Goal: Information Seeking & Learning: Learn about a topic

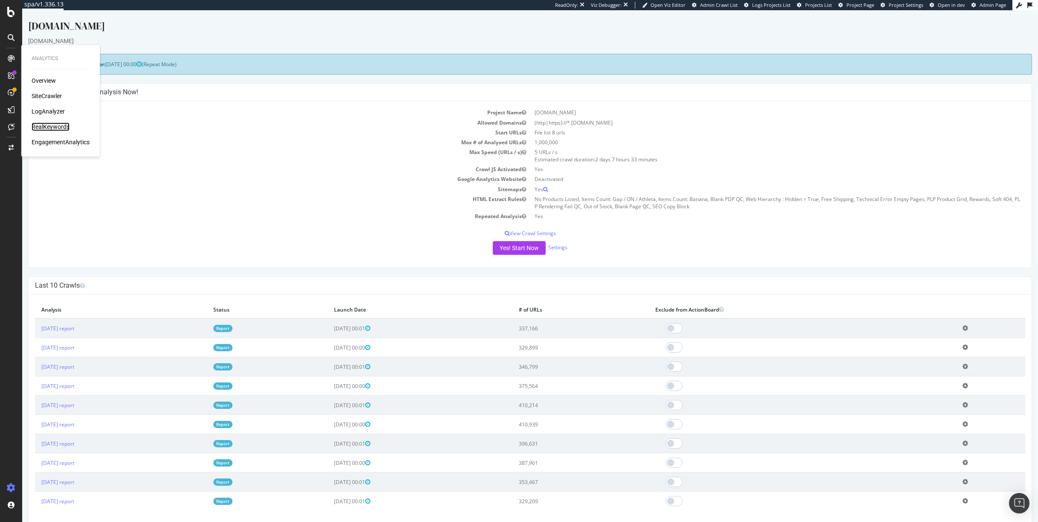
click at [41, 124] on div "RealKeywords" at bounding box center [51, 126] width 38 height 9
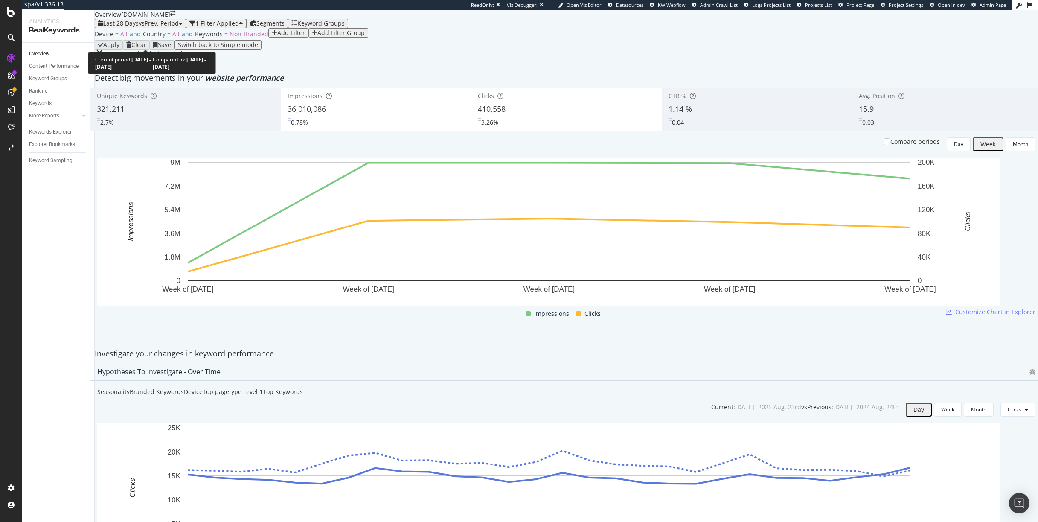
click at [133, 27] on span "Last 28 Days" at bounding box center [120, 23] width 35 height 8
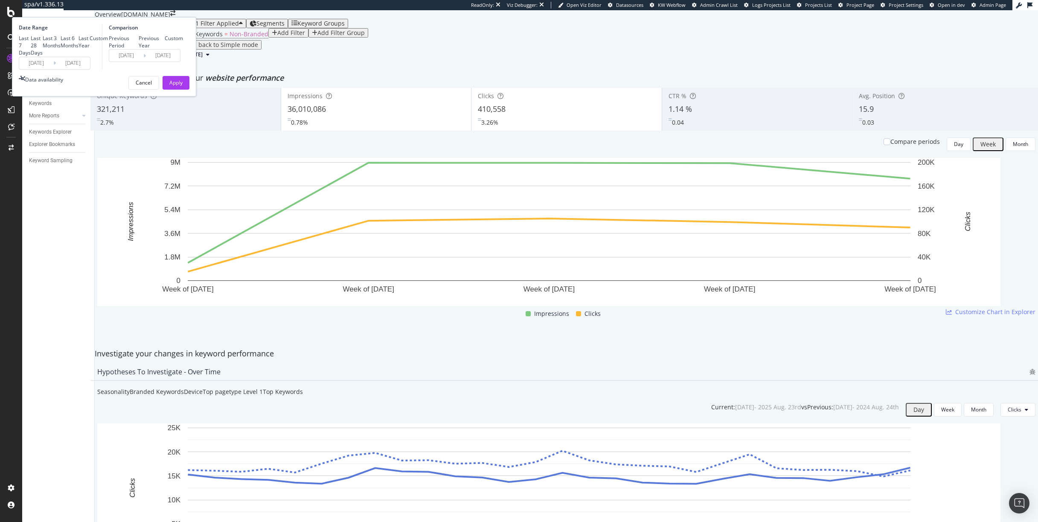
click at [53, 69] on input "[DATE]" at bounding box center [36, 63] width 34 height 12
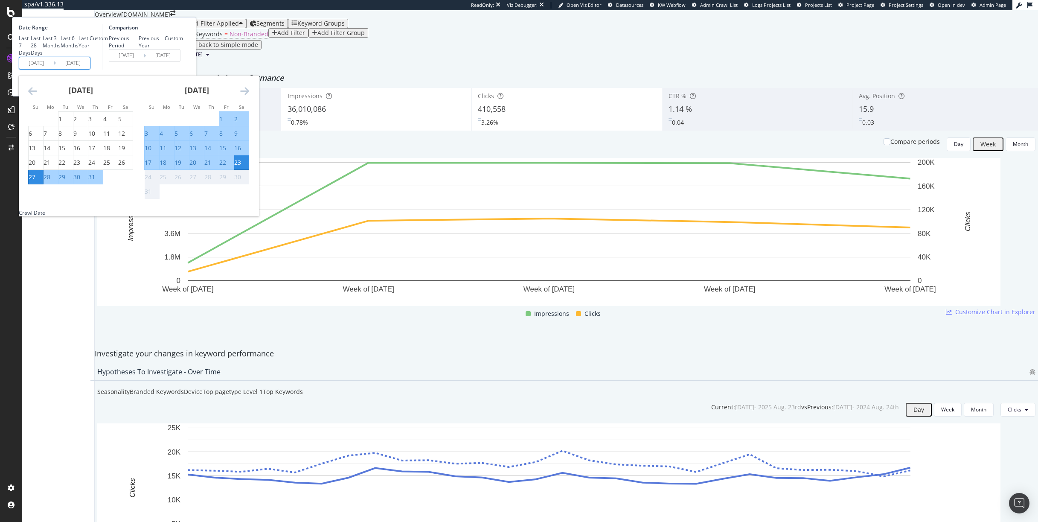
click at [37, 96] on icon "Move backward to switch to the previous month." at bounding box center [32, 91] width 9 height 10
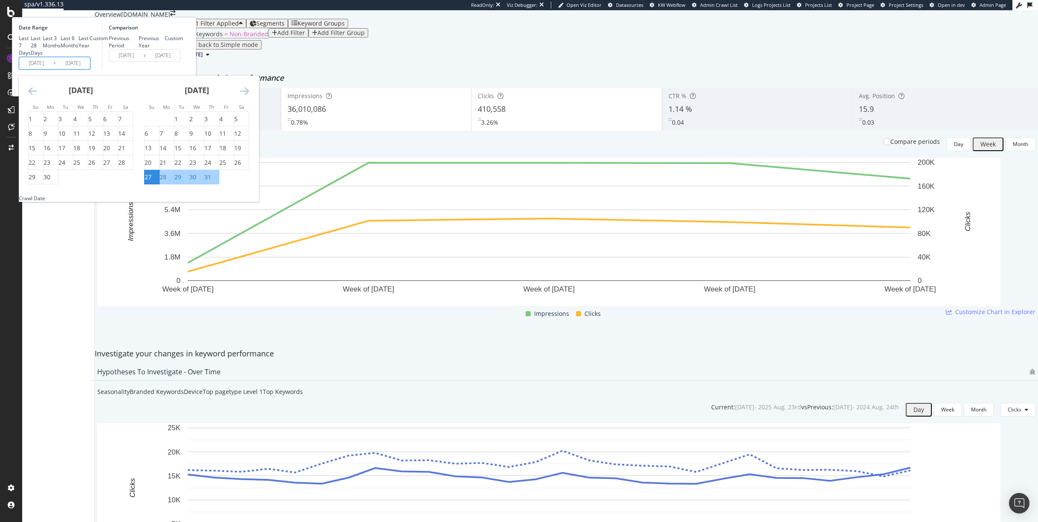
click at [37, 96] on icon "Move backward to switch to the previous month." at bounding box center [32, 91] width 9 height 10
click at [178, 138] on div "6" at bounding box center [175, 133] width 3 height 9
type input "[DATE]"
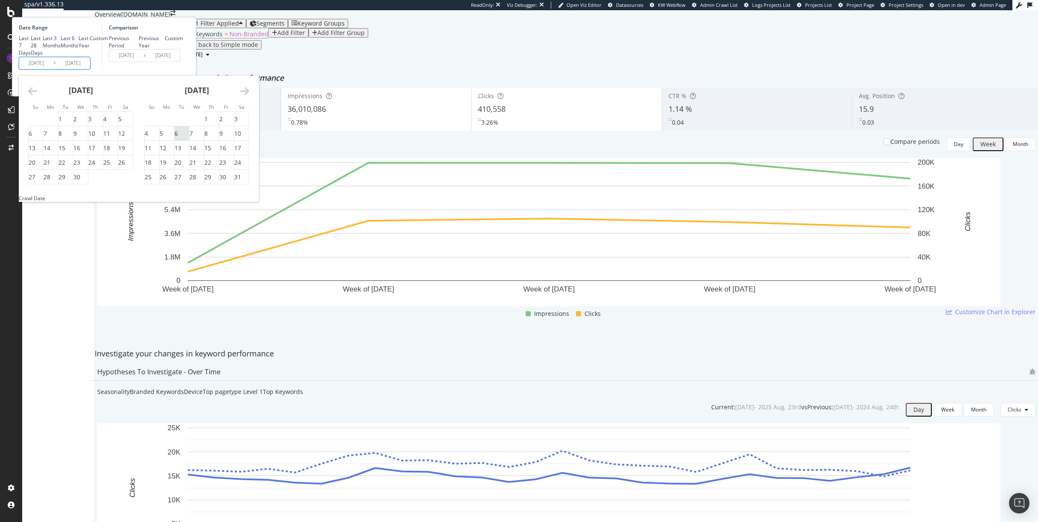
type input "[DATE]"
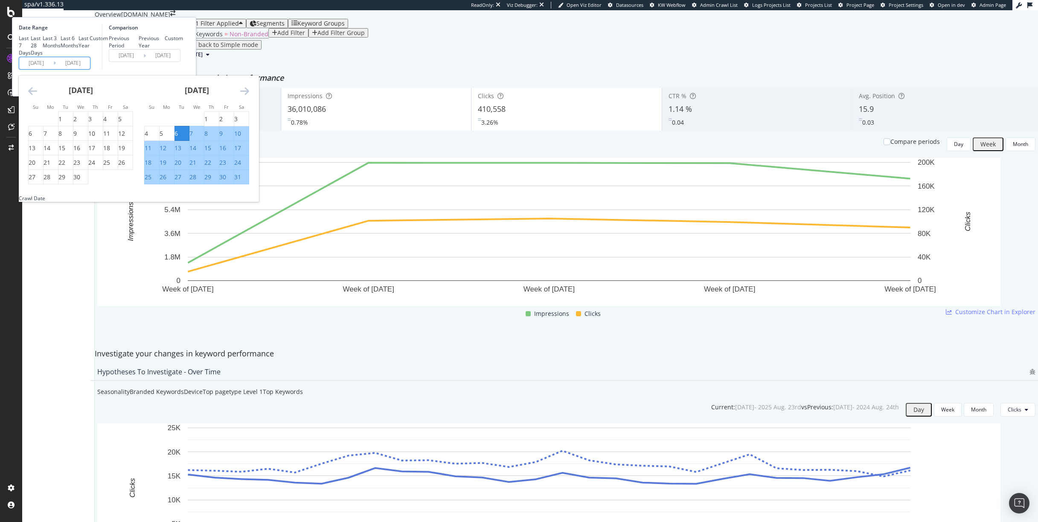
click at [255, 162] on div "[DATE] 1 2 3 4 5 6 7 8 9 10 11 12 13 14 15 16 17 18 19 20 21 22 23 24 25 26 27 …" at bounding box center [197, 129] width 116 height 109
click at [249, 96] on icon "Move forward to switch to the next month." at bounding box center [244, 91] width 9 height 10
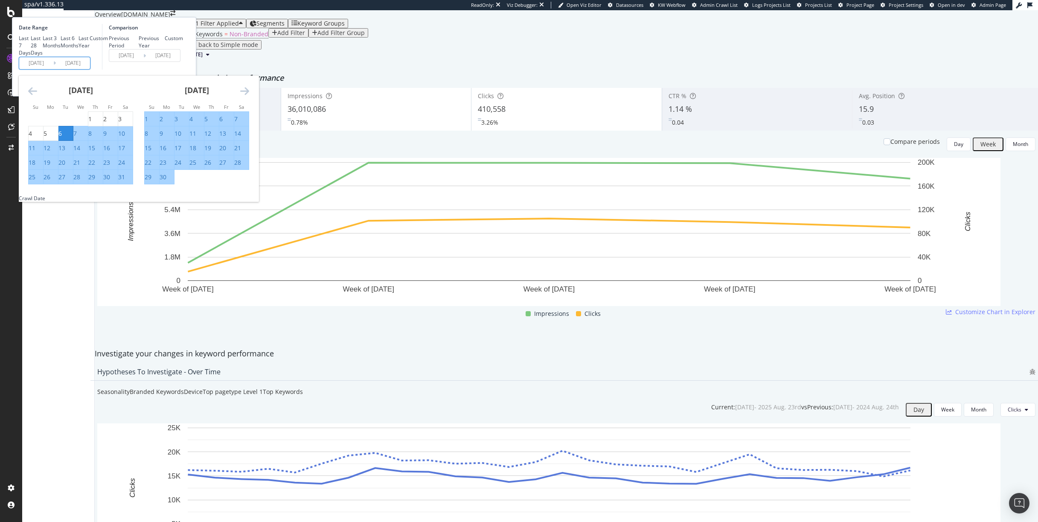
click at [249, 96] on icon "Move forward to switch to the next month." at bounding box center [244, 91] width 9 height 10
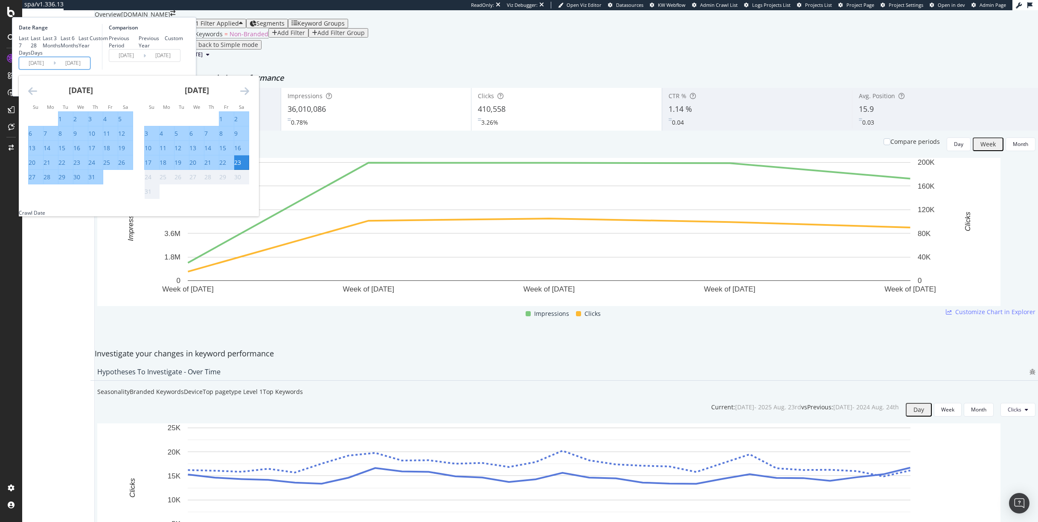
click at [183, 70] on div "Comparison Previous Period Previous Year Custom [DATE] Navigate forward to inte…" at bounding box center [142, 47] width 81 height 46
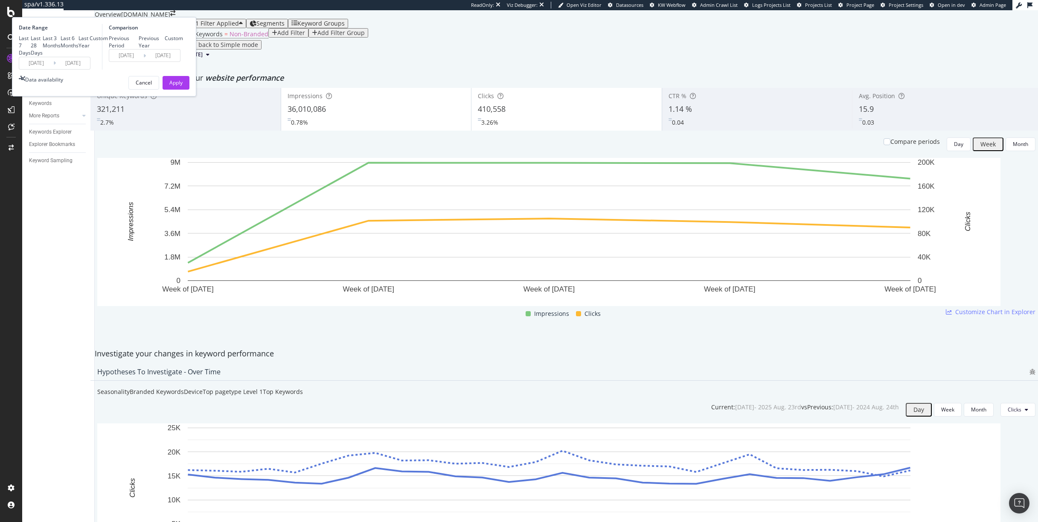
click at [165, 49] on div "Previous Year" at bounding box center [152, 42] width 26 height 15
type input "[DATE]"
click at [183, 86] on div "Apply" at bounding box center [175, 82] width 13 height 7
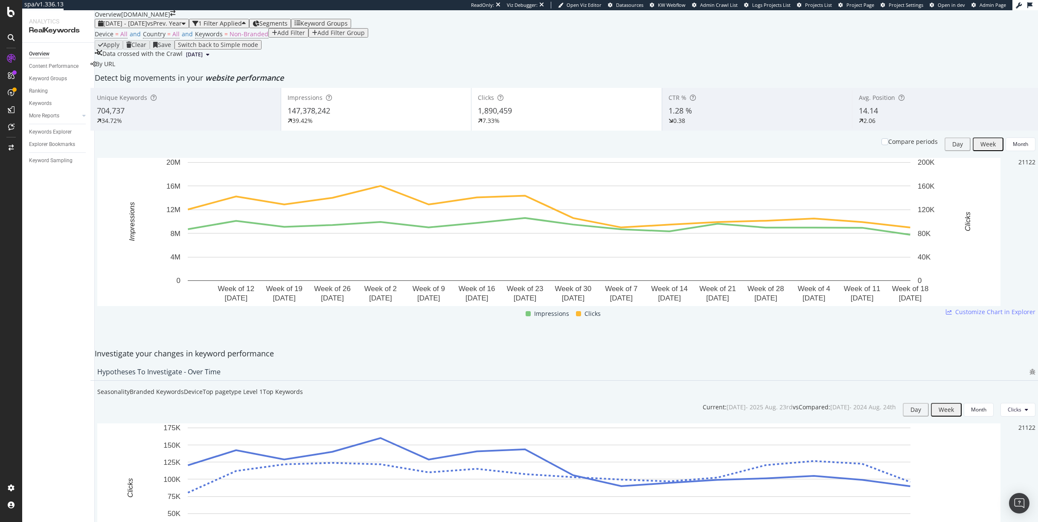
click at [287, 27] on span "Segments" at bounding box center [273, 23] width 28 height 8
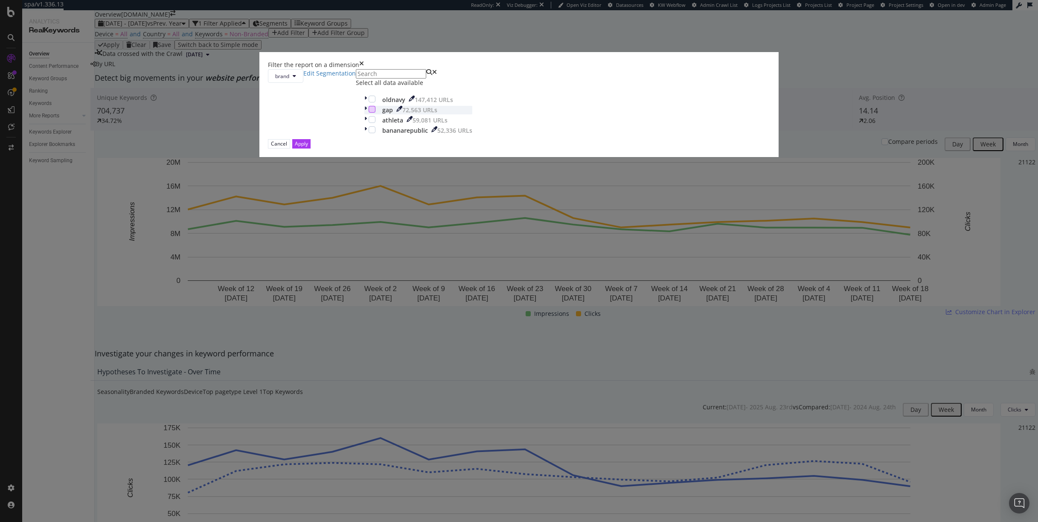
click at [375, 113] on div "modal" at bounding box center [371, 109] width 7 height 7
click at [308, 147] on div "Apply" at bounding box center [301, 143] width 13 height 7
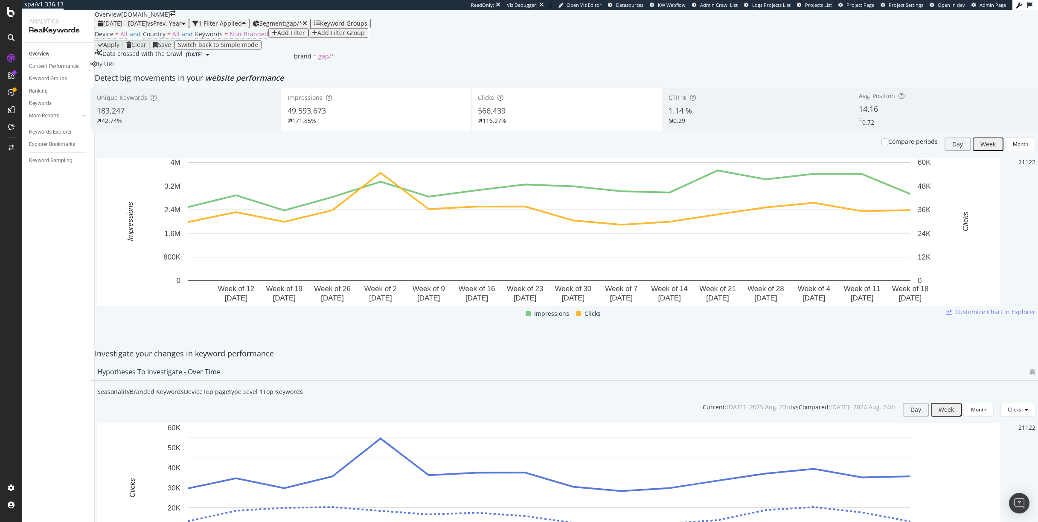
click at [302, 27] on span "Segment: gap/*" at bounding box center [280, 23] width 43 height 8
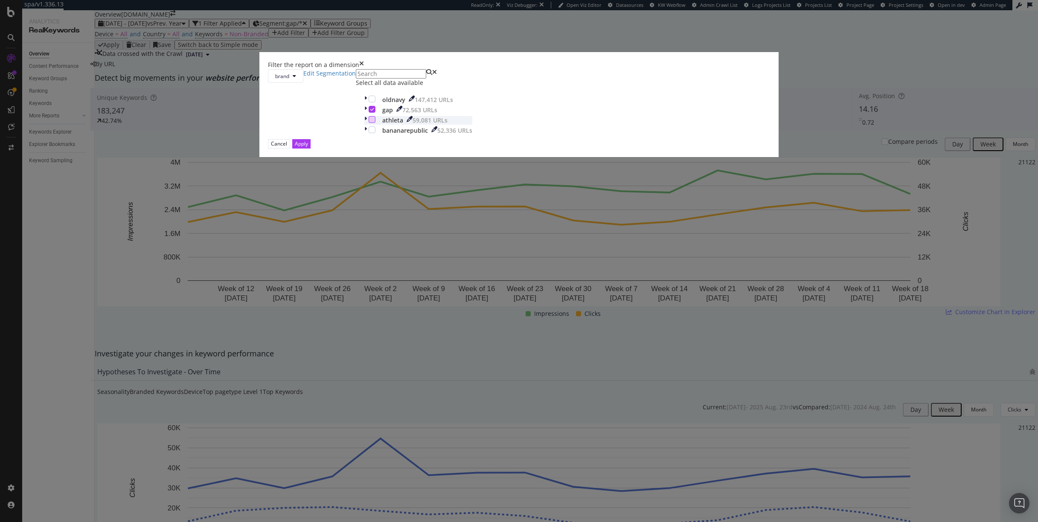
click at [375, 123] on div "modal" at bounding box center [371, 119] width 7 height 7
click at [374, 111] on icon "modal" at bounding box center [372, 109] width 4 height 4
click at [308, 147] on div "Apply" at bounding box center [301, 143] width 13 height 7
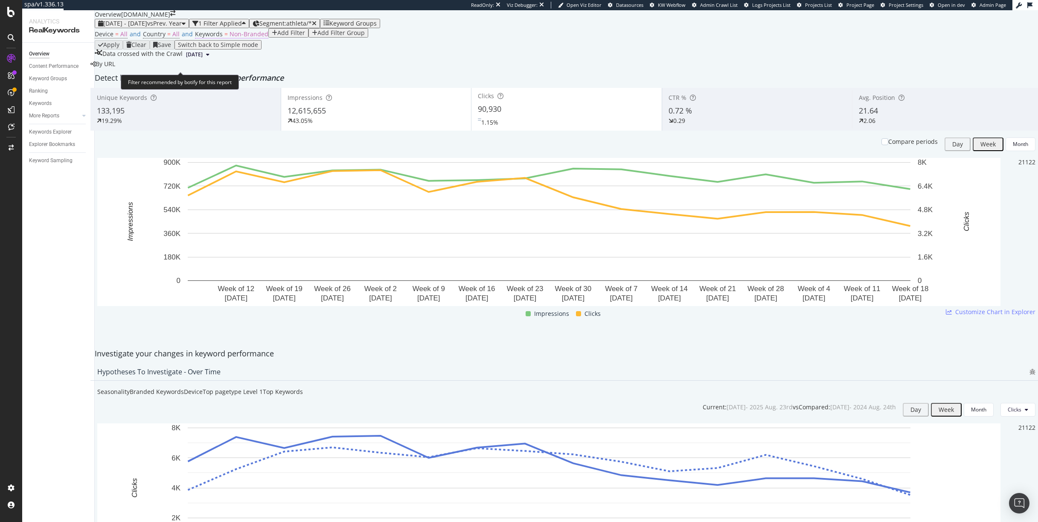
click at [230, 38] on span "Non-Branded" at bounding box center [248, 34] width 39 height 8
click at [230, 72] on span "Non-Branded" at bounding box center [214, 68] width 32 height 7
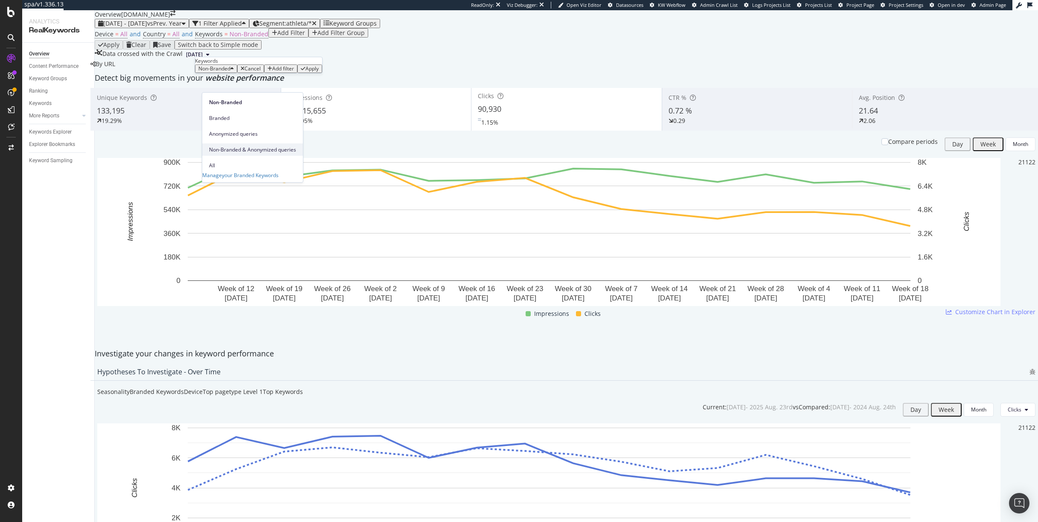
click at [240, 146] on span "Non-Branded & Anonymized queries" at bounding box center [252, 150] width 87 height 8
click at [360, 72] on div "Apply" at bounding box center [366, 69] width 13 height 6
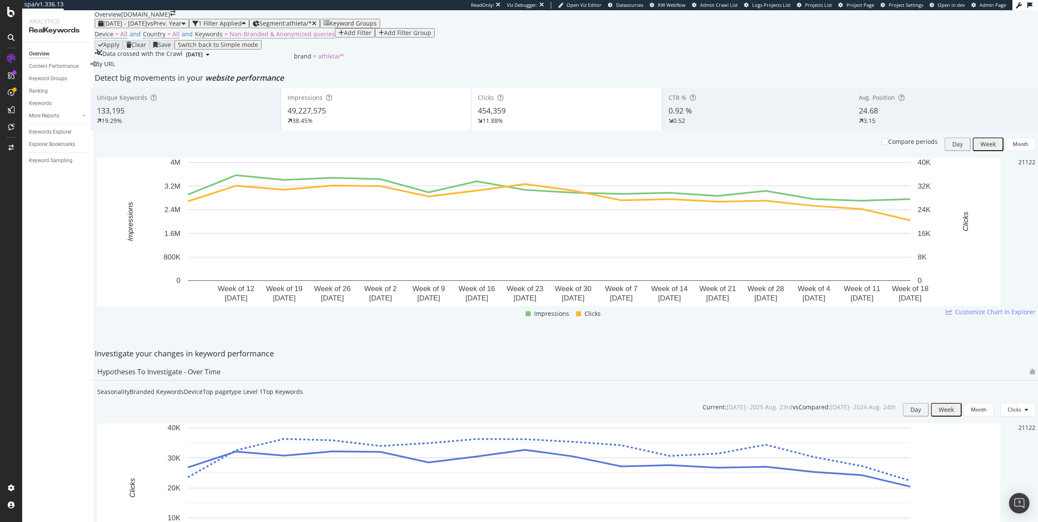
click at [312, 27] on span "Segment: athleta/*" at bounding box center [285, 23] width 52 height 8
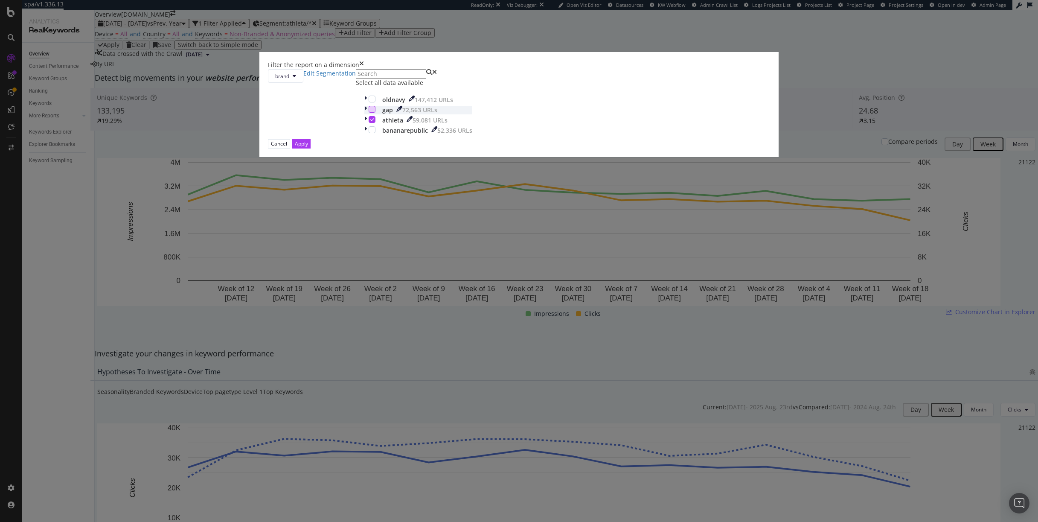
click at [375, 113] on div "modal" at bounding box center [371, 109] width 7 height 7
click at [374, 122] on icon "modal" at bounding box center [372, 119] width 4 height 4
click at [308, 147] on div "Apply" at bounding box center [301, 143] width 13 height 7
